Goal: Information Seeking & Learning: Understand process/instructions

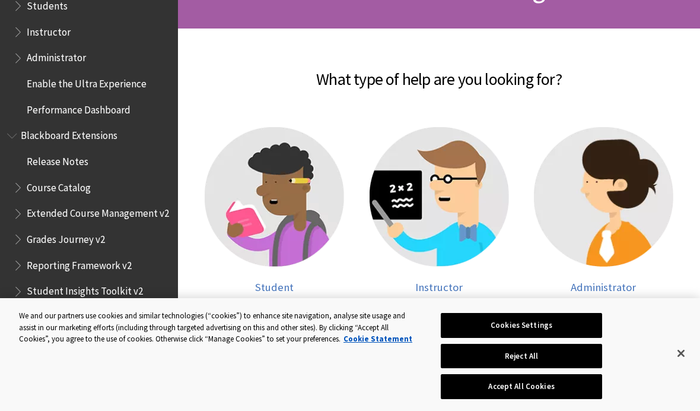
click at [265, 211] on img at bounding box center [275, 197] width 140 height 140
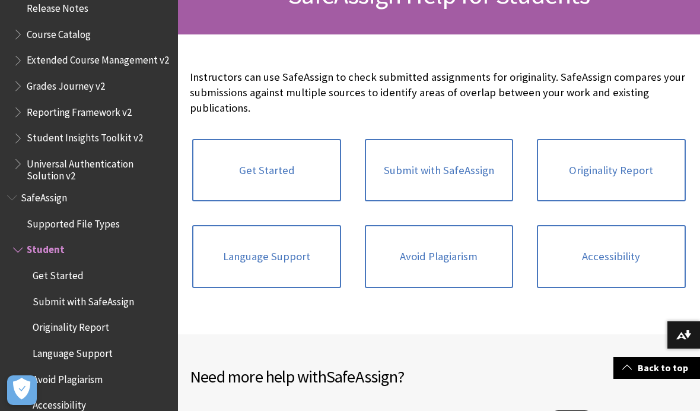
scroll to position [218, 0]
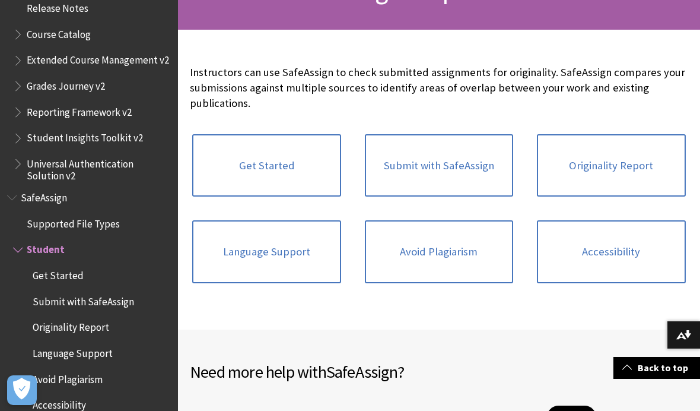
click at [458, 245] on link "Avoid Plagiarism" at bounding box center [439, 251] width 148 height 63
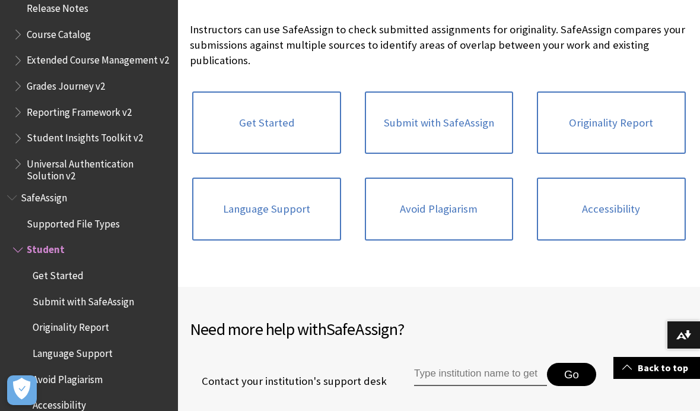
click at [263, 111] on link "Get Started" at bounding box center [266, 122] width 148 height 63
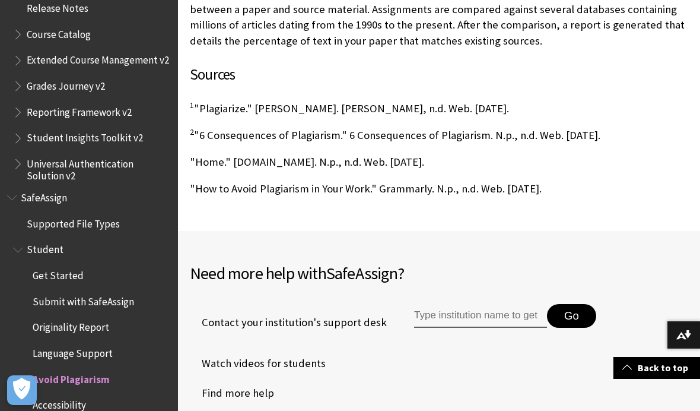
scroll to position [1002, 0]
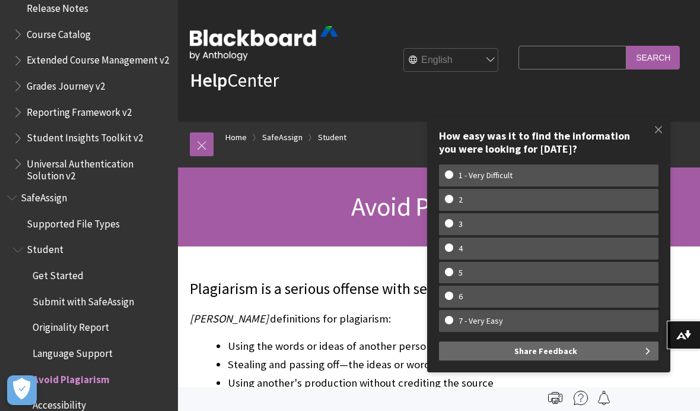
scroll to position [1, 0]
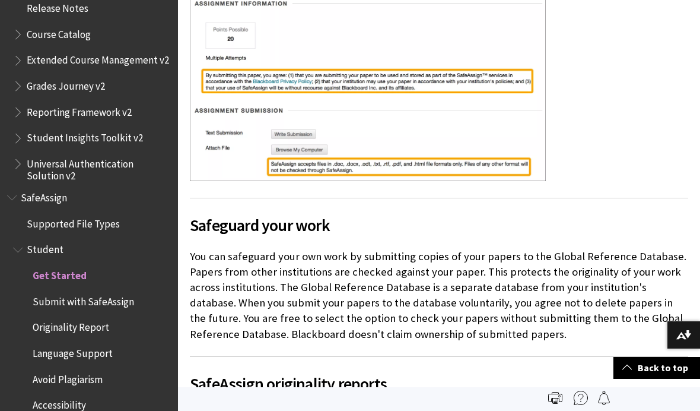
scroll to position [535, 0]
